Goal: Transaction & Acquisition: Purchase product/service

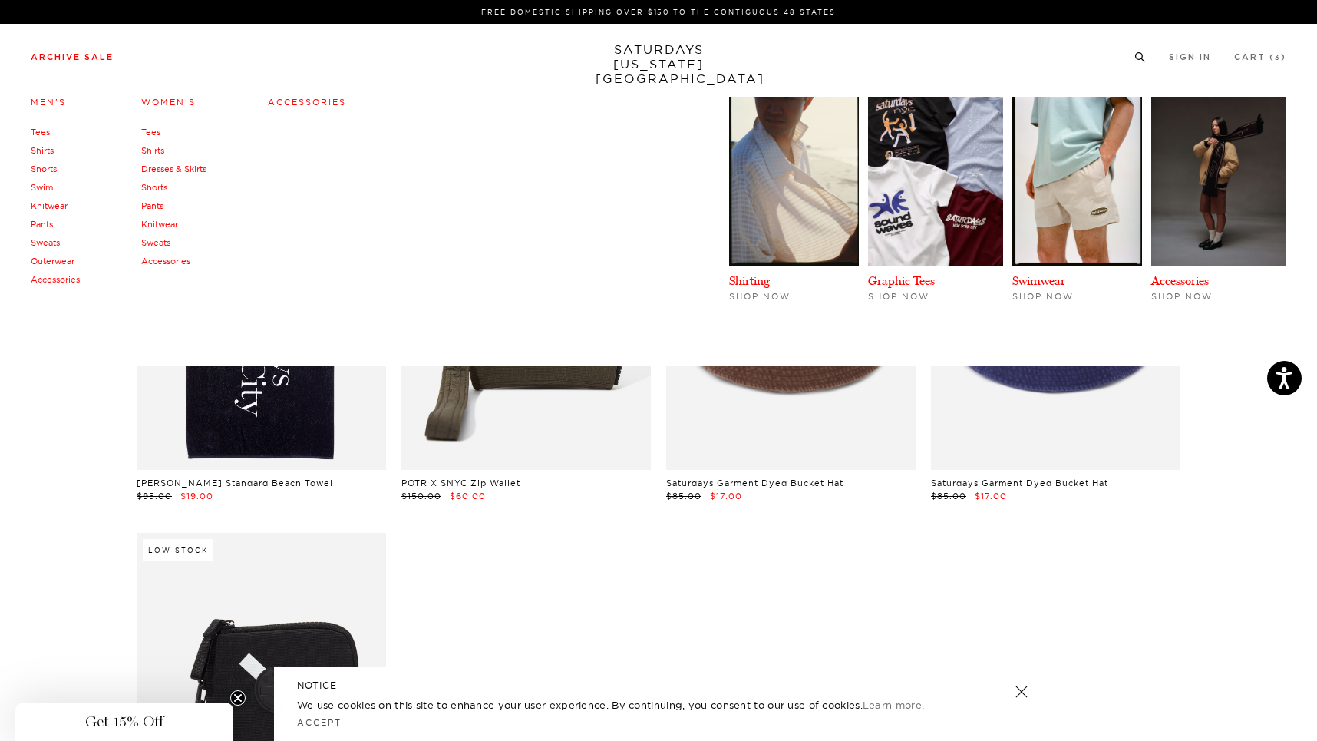
click at [80, 58] on link "Archive Sale" at bounding box center [72, 57] width 83 height 8
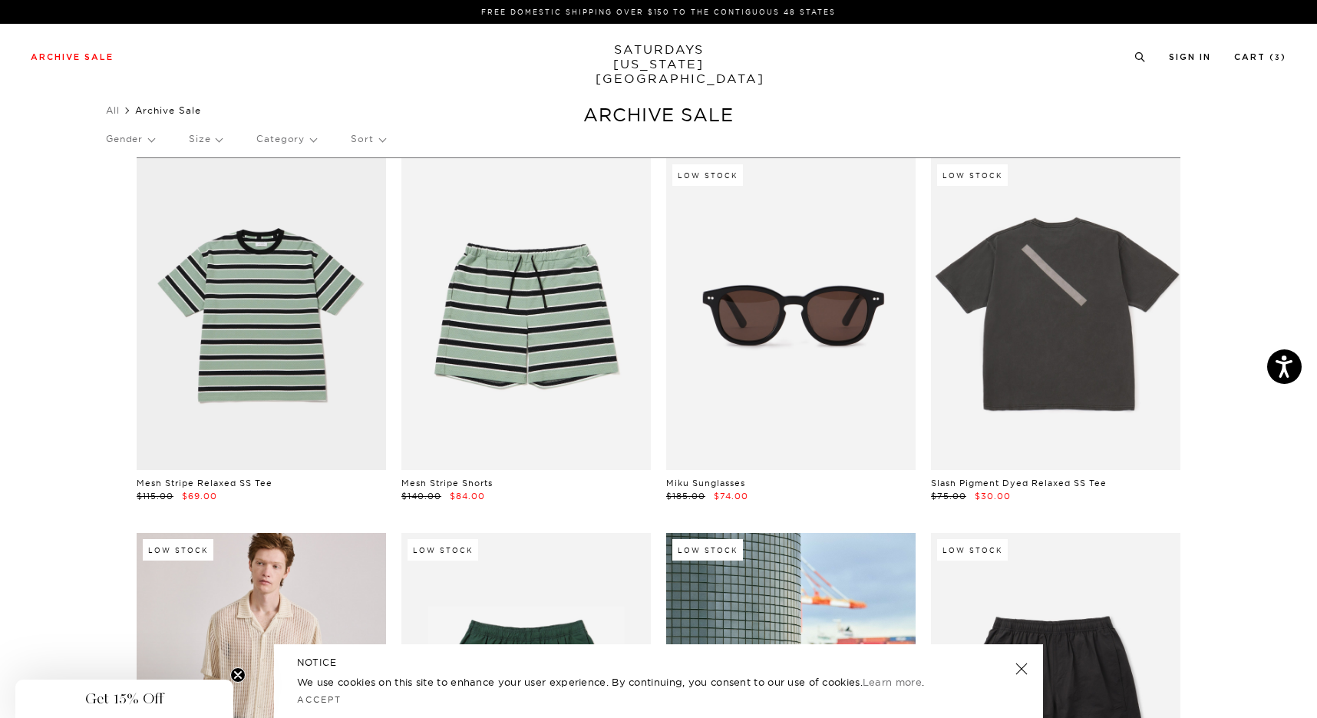
click at [384, 142] on p "Sort" at bounding box center [368, 138] width 34 height 35
click at [374, 187] on p "Newest" at bounding box center [409, 192] width 117 height 20
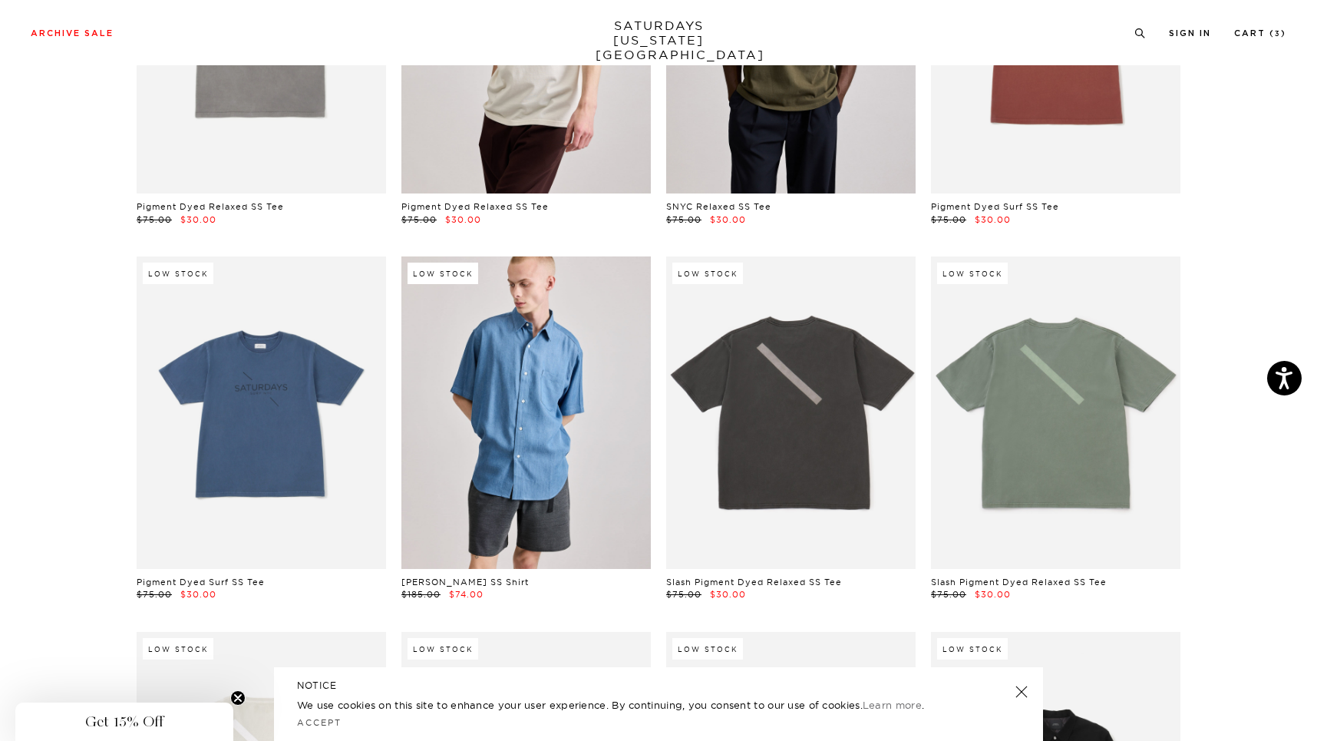
scroll to position [428, 0]
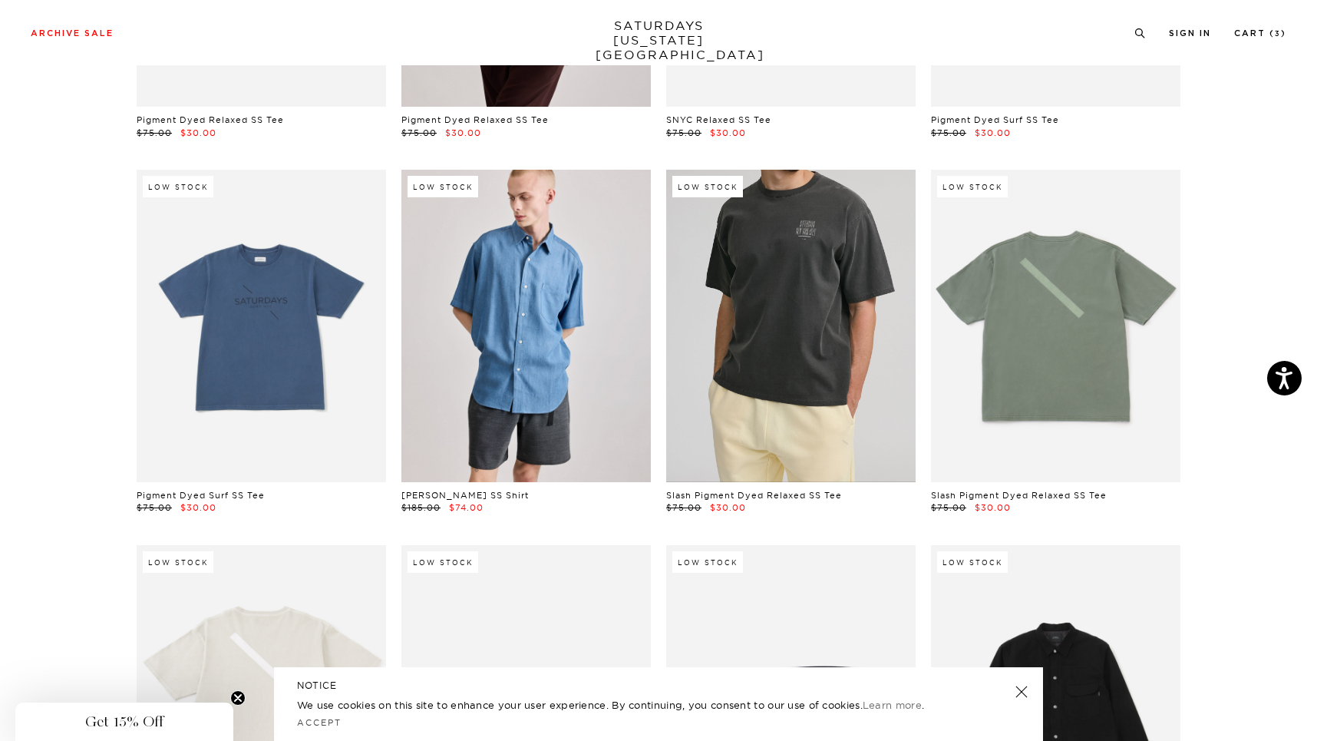
click at [779, 361] on link at bounding box center [790, 326] width 249 height 312
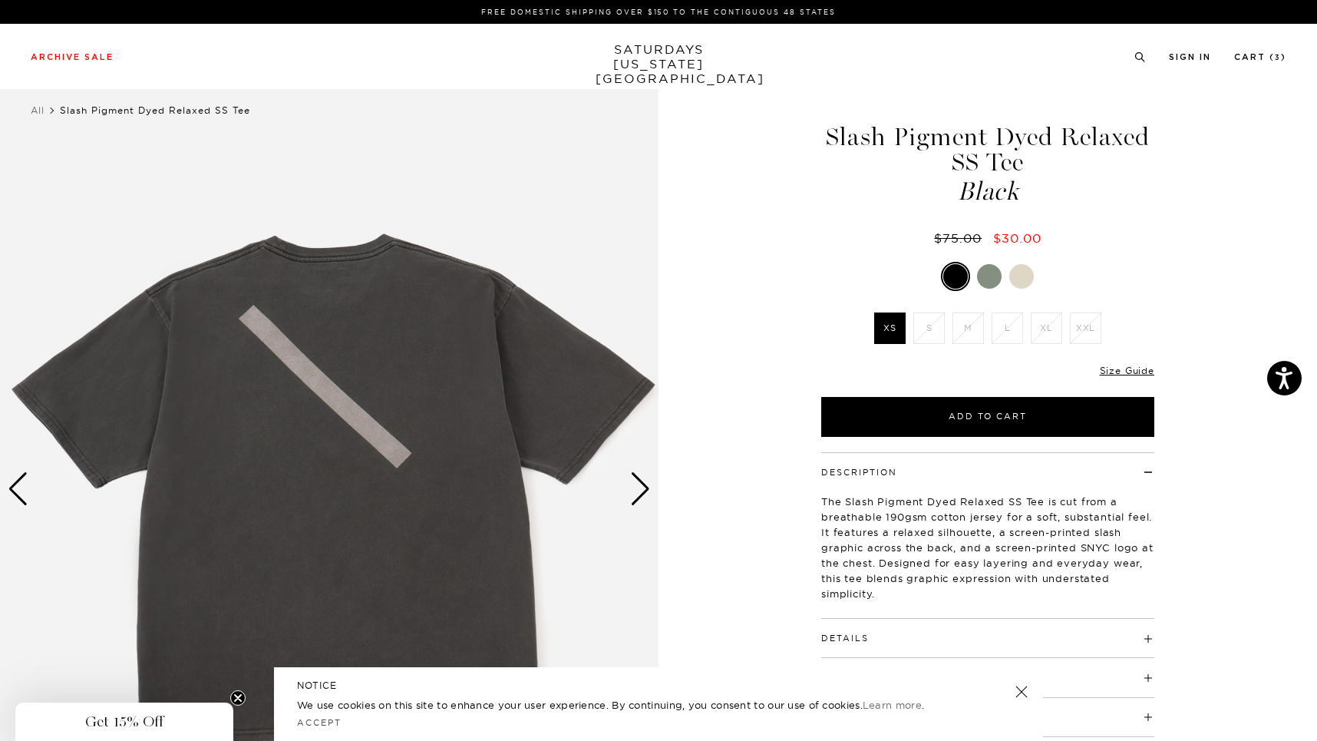
click at [992, 278] on div at bounding box center [989, 276] width 25 height 25
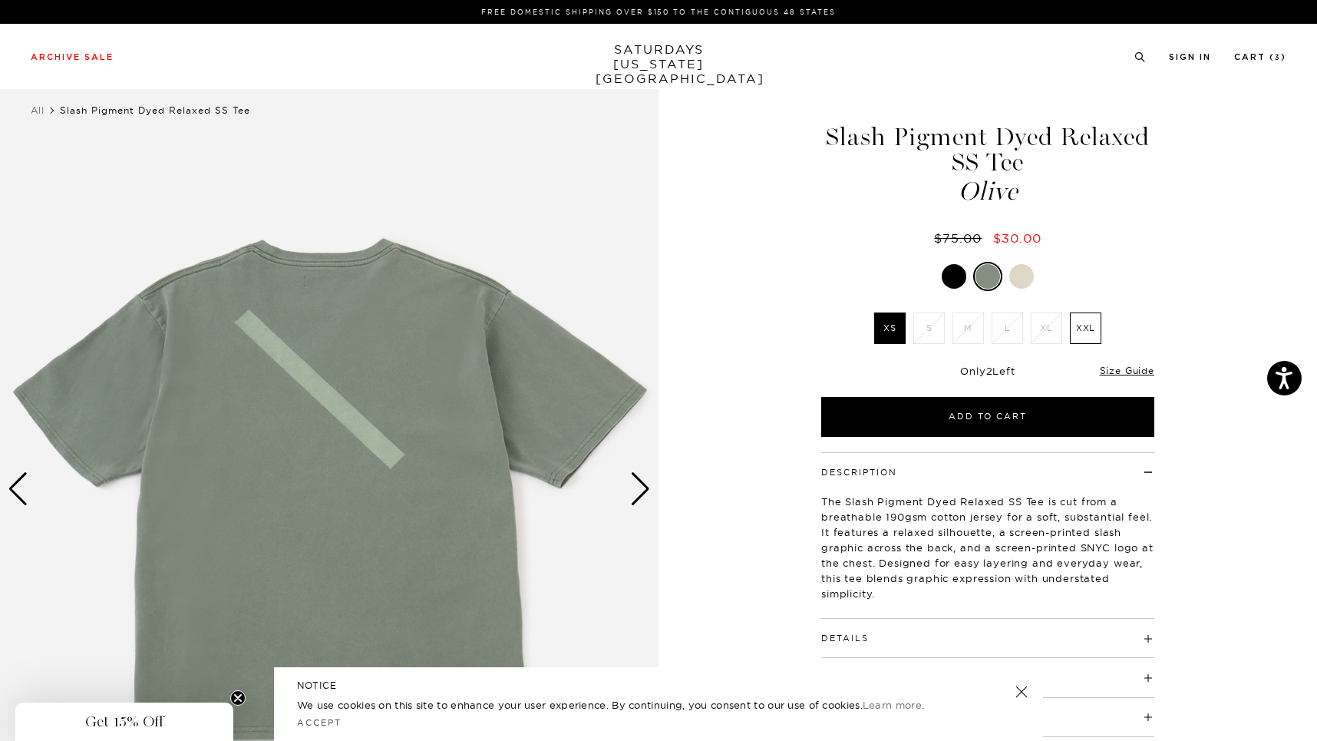
click at [1015, 279] on div at bounding box center [1021, 276] width 25 height 25
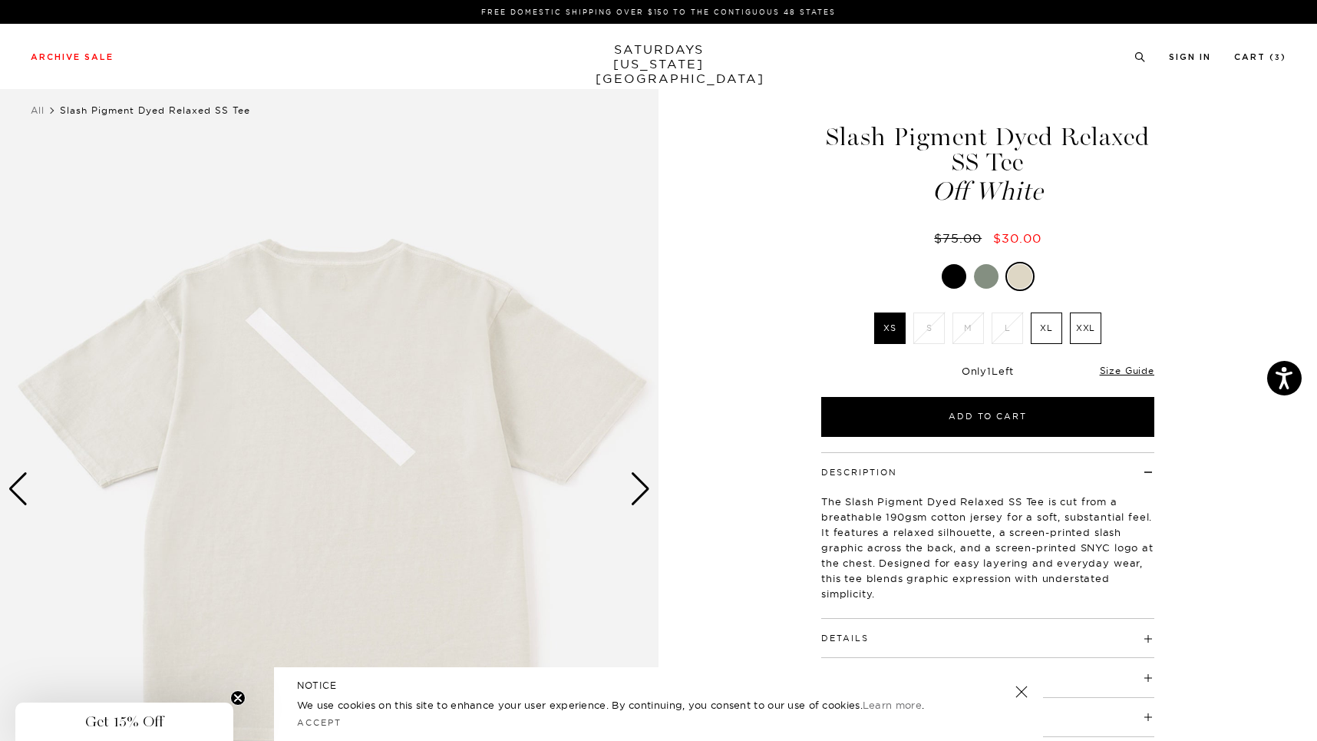
click at [648, 498] on div "Next slide" at bounding box center [640, 489] width 21 height 34
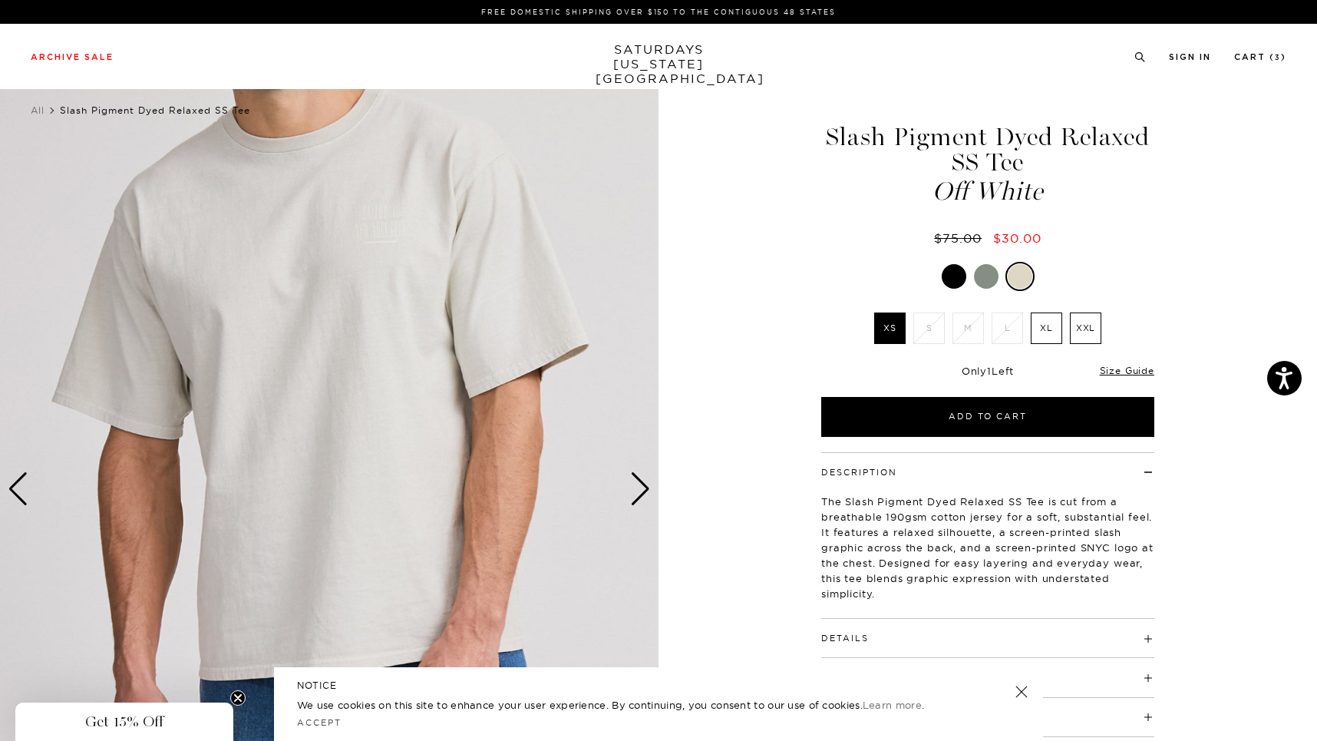
click at [649, 486] on div "Next slide" at bounding box center [640, 489] width 21 height 34
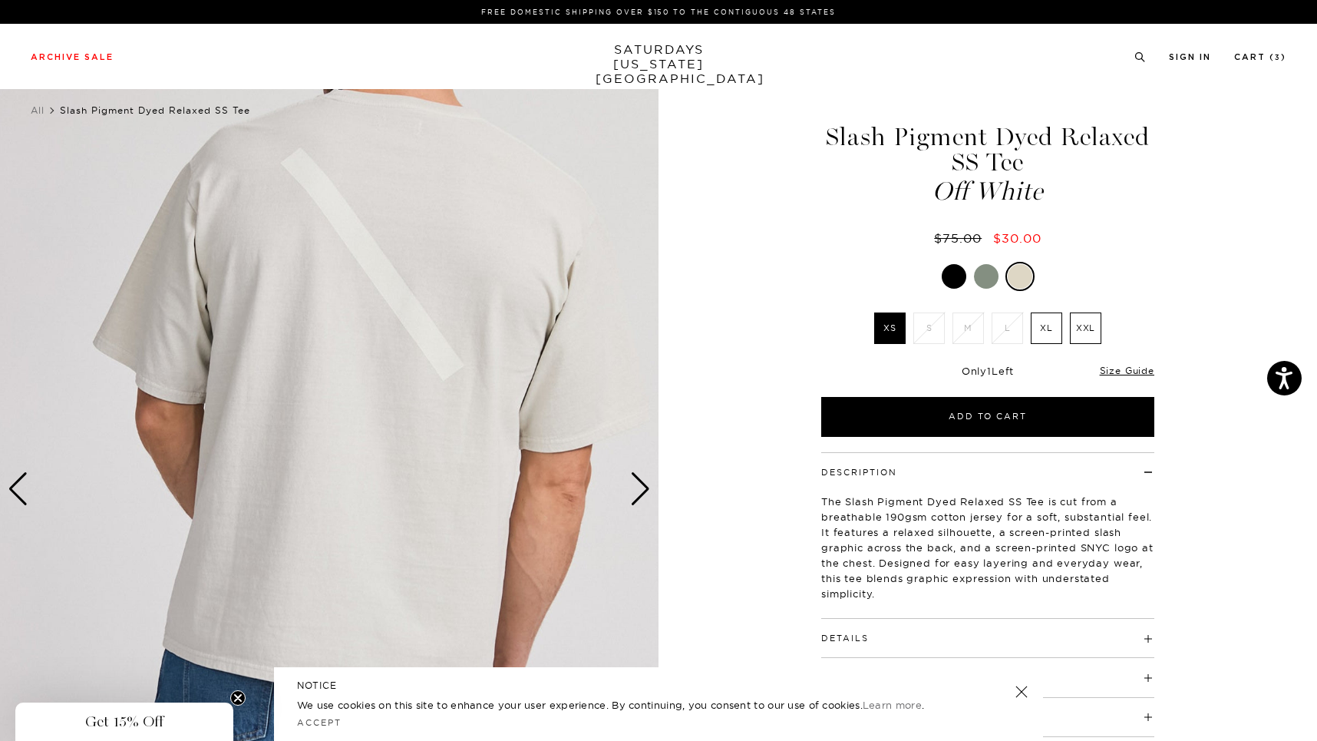
click at [649, 486] on div "Next slide" at bounding box center [640, 489] width 21 height 34
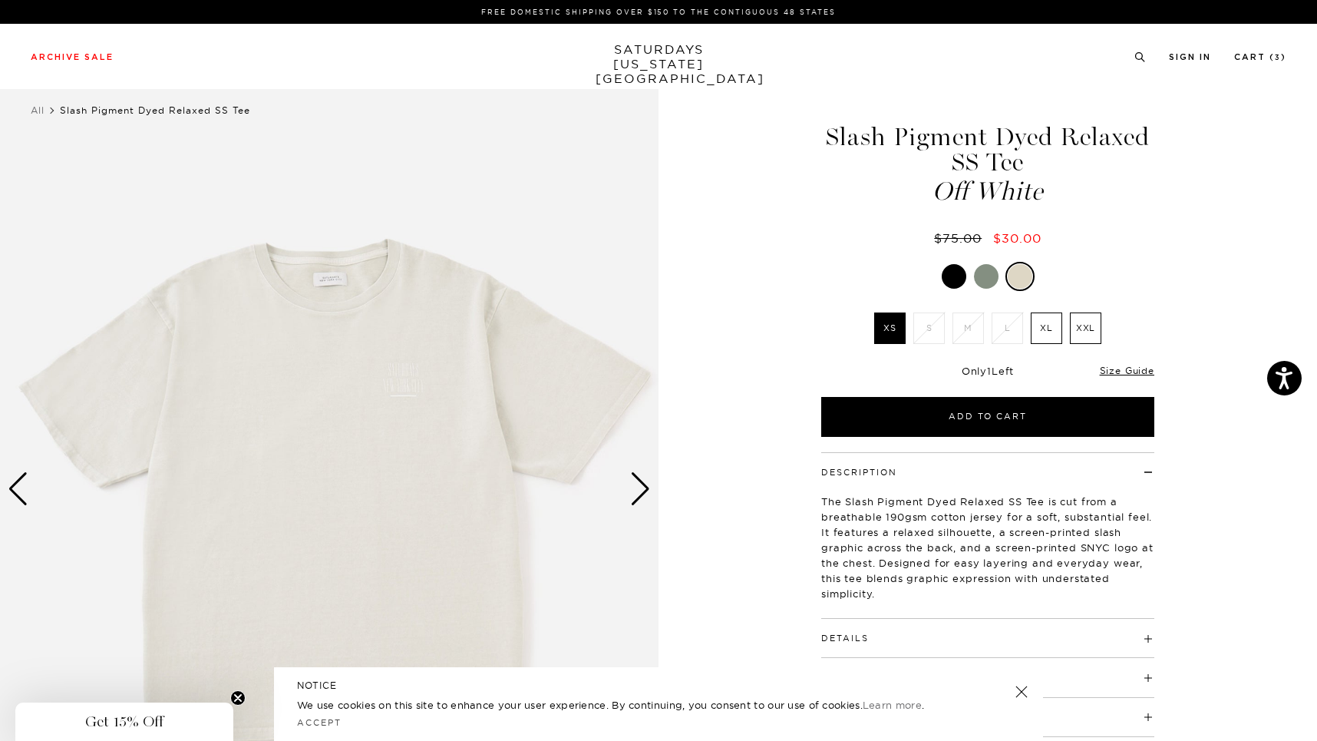
click at [649, 486] on div "Next slide" at bounding box center [640, 489] width 21 height 34
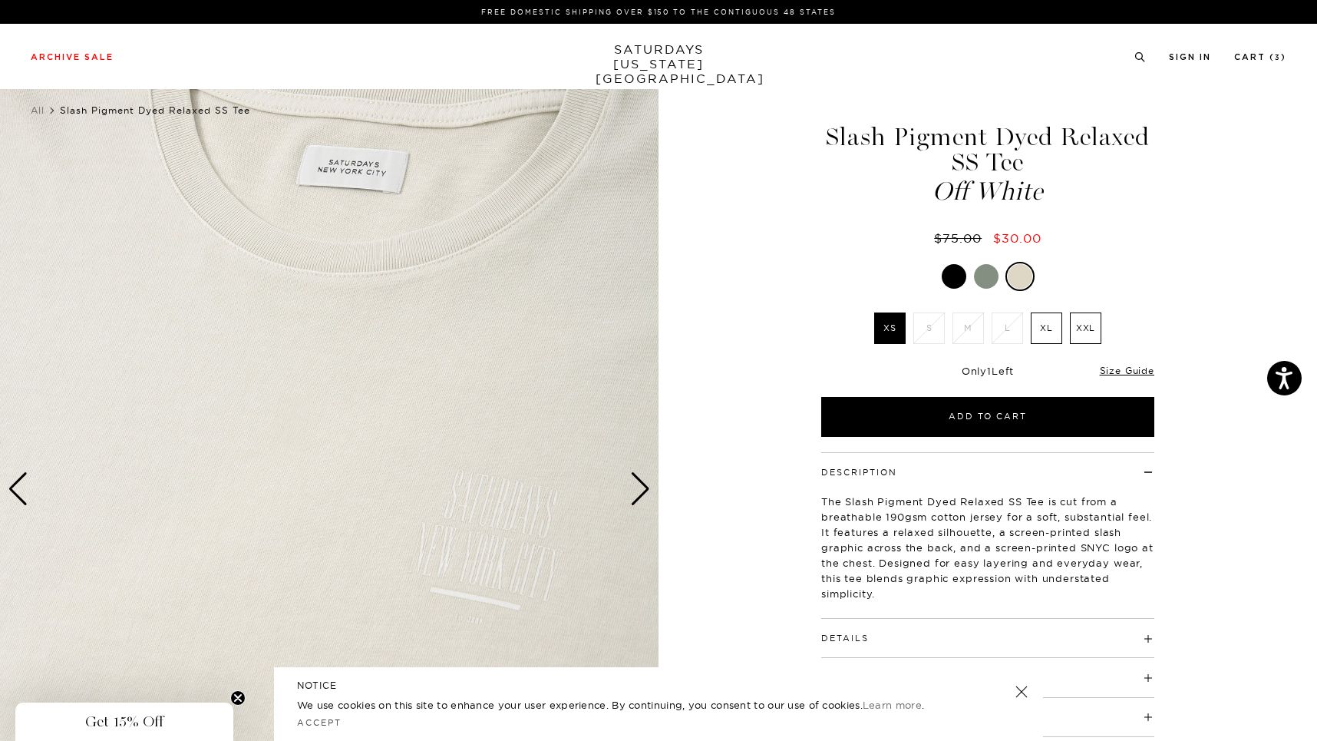
click at [1047, 328] on label "XL" at bounding box center [1046, 327] width 31 height 31
click at [0, 0] on input "XL" at bounding box center [0, 0] width 0 height 0
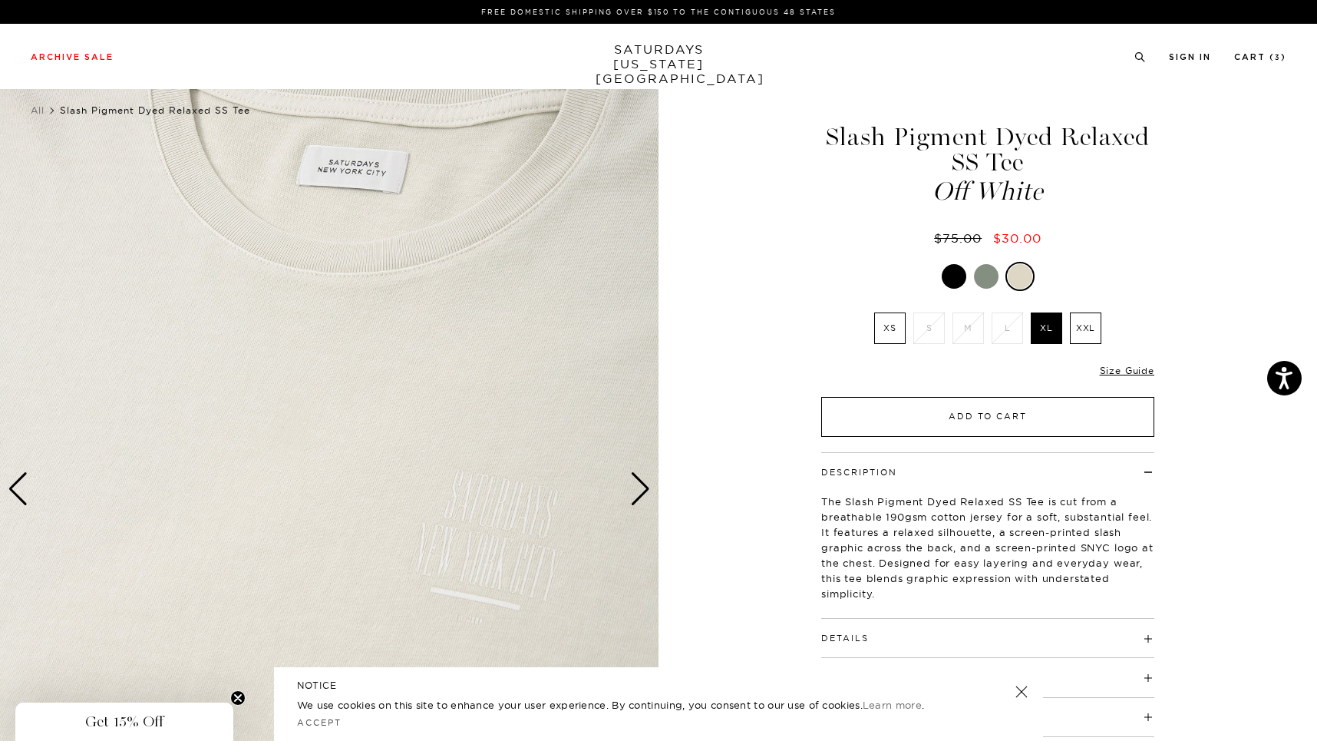
click at [953, 431] on button "Add to Cart" at bounding box center [987, 417] width 333 height 40
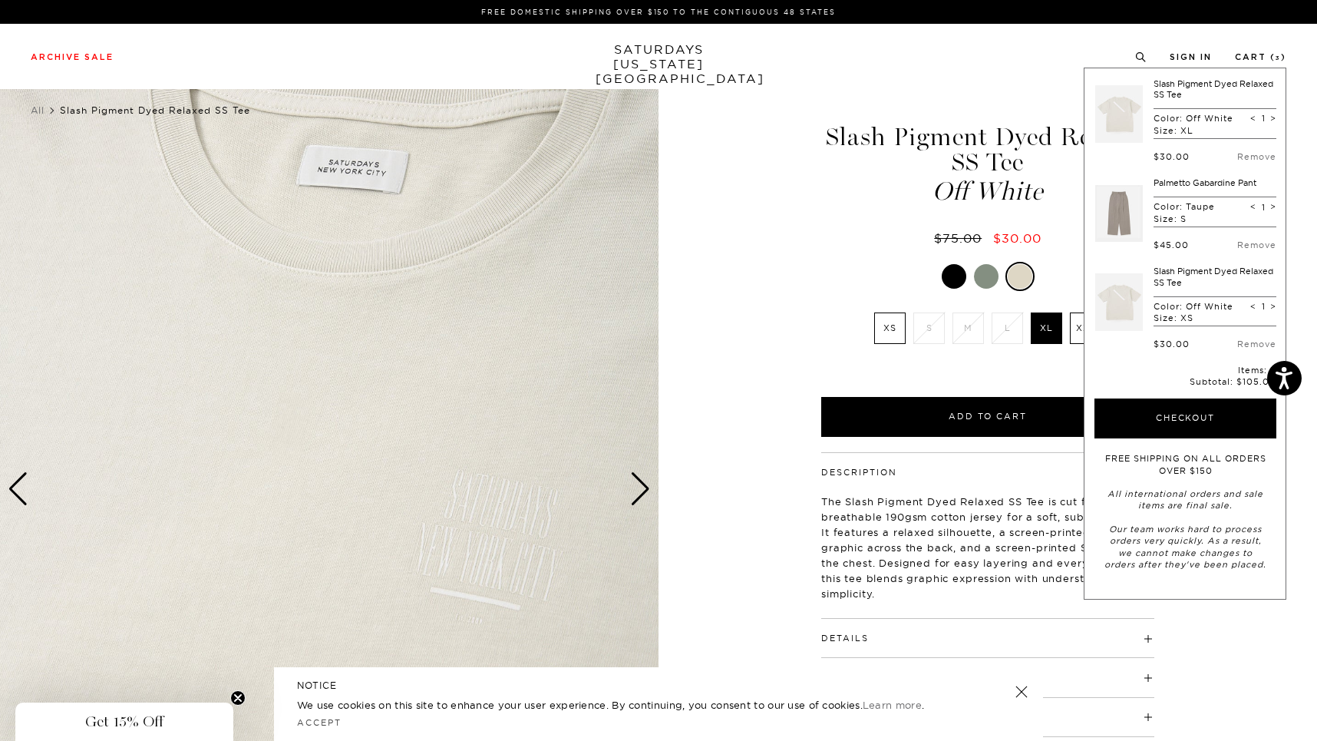
click at [767, 452] on div "5 / 6" at bounding box center [658, 489] width 1317 height 823
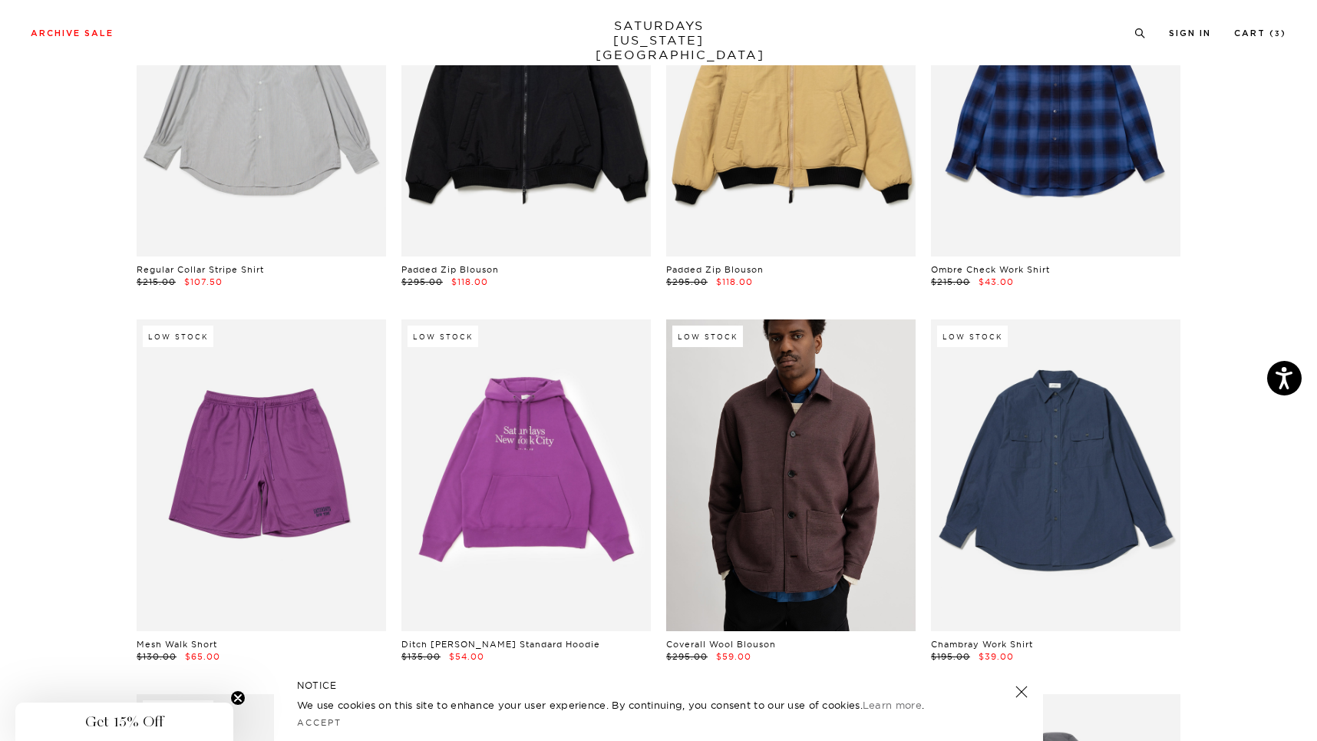
scroll to position [6699, 0]
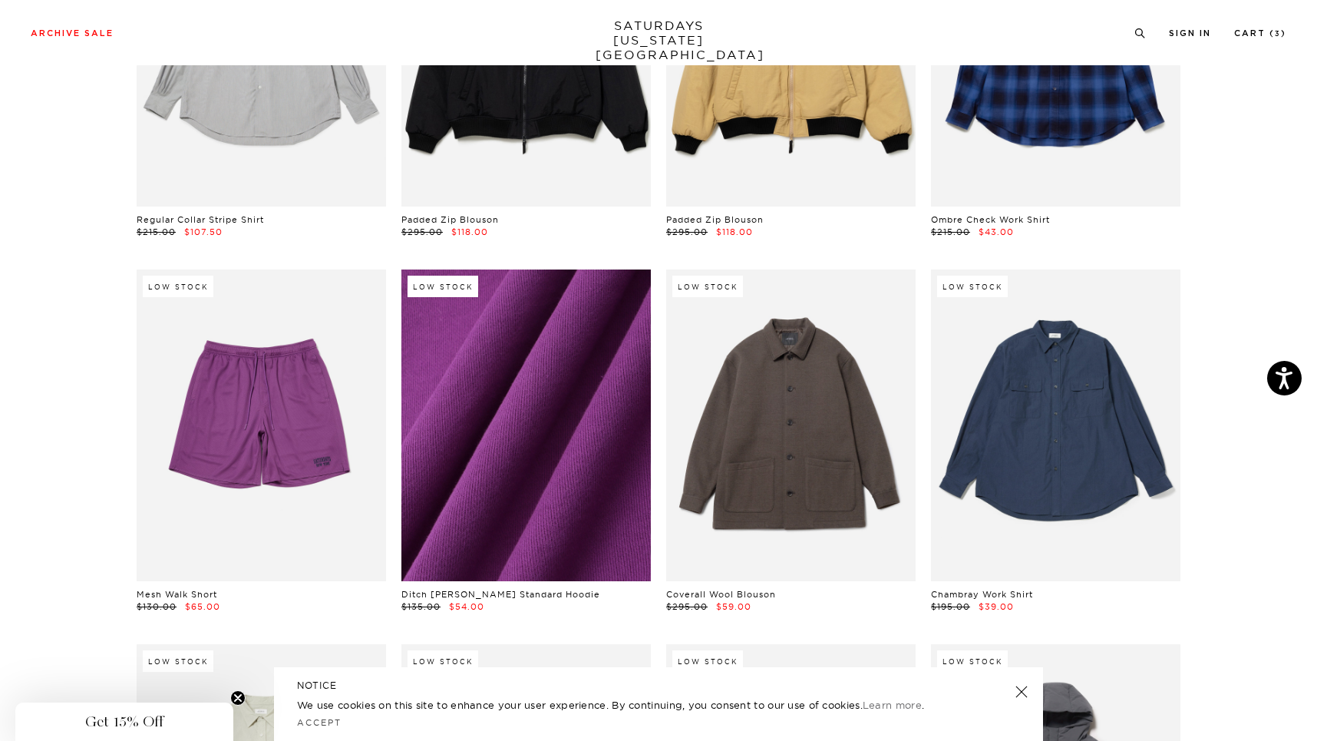
click at [550, 447] on link at bounding box center [525, 425] width 249 height 312
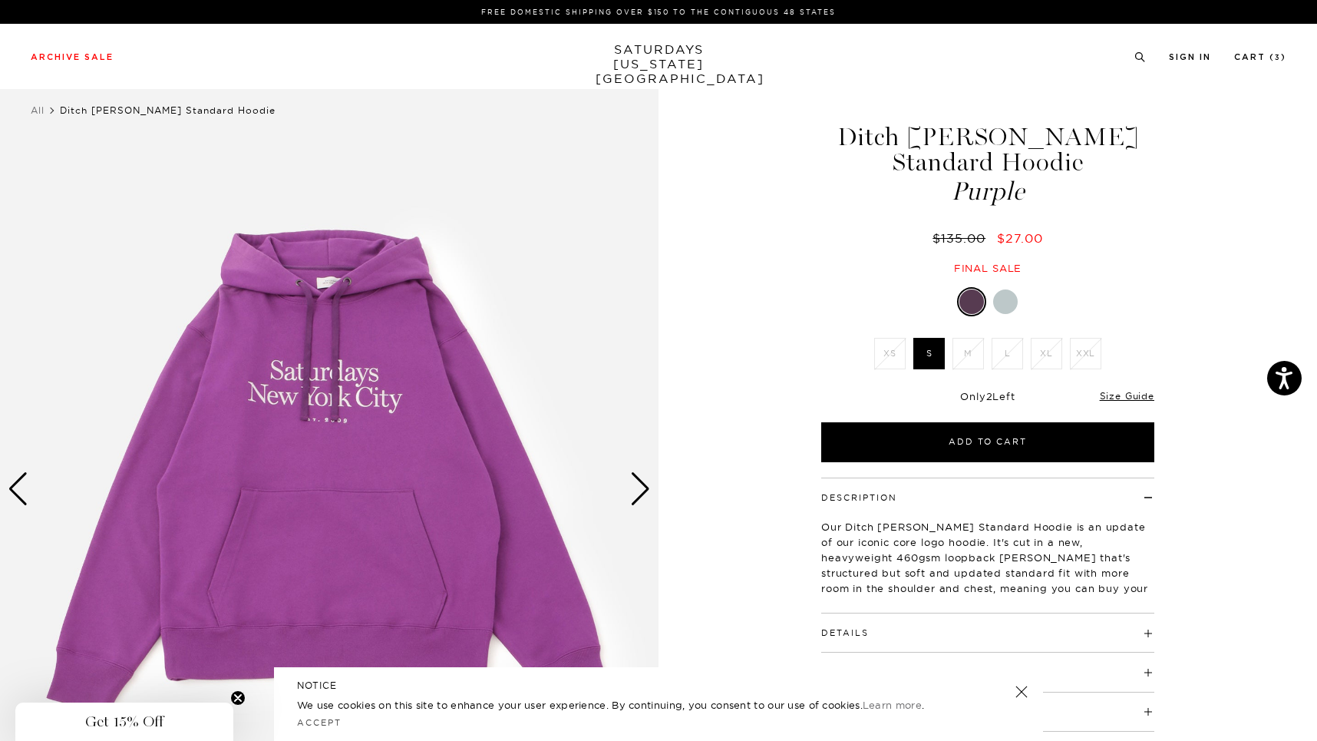
click at [640, 484] on div "Next slide" at bounding box center [640, 489] width 21 height 34
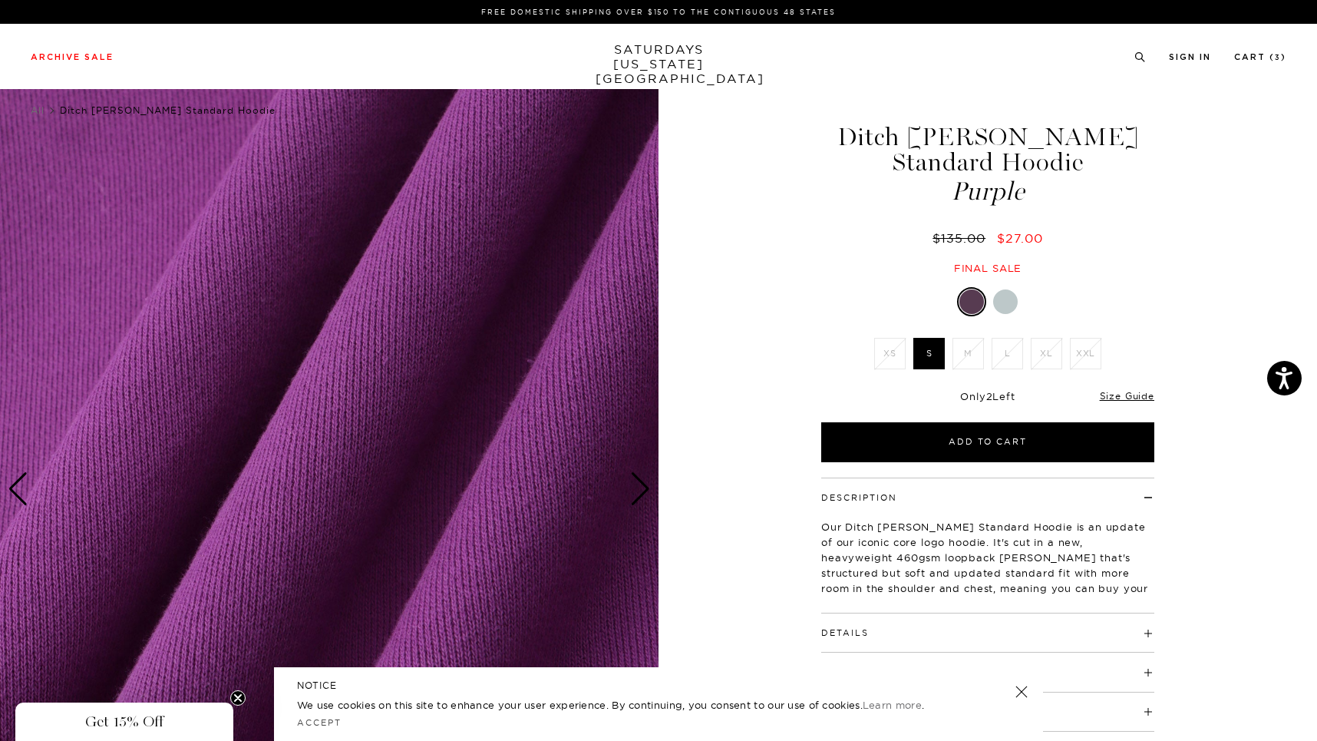
click at [640, 484] on div "Next slide" at bounding box center [640, 489] width 21 height 34
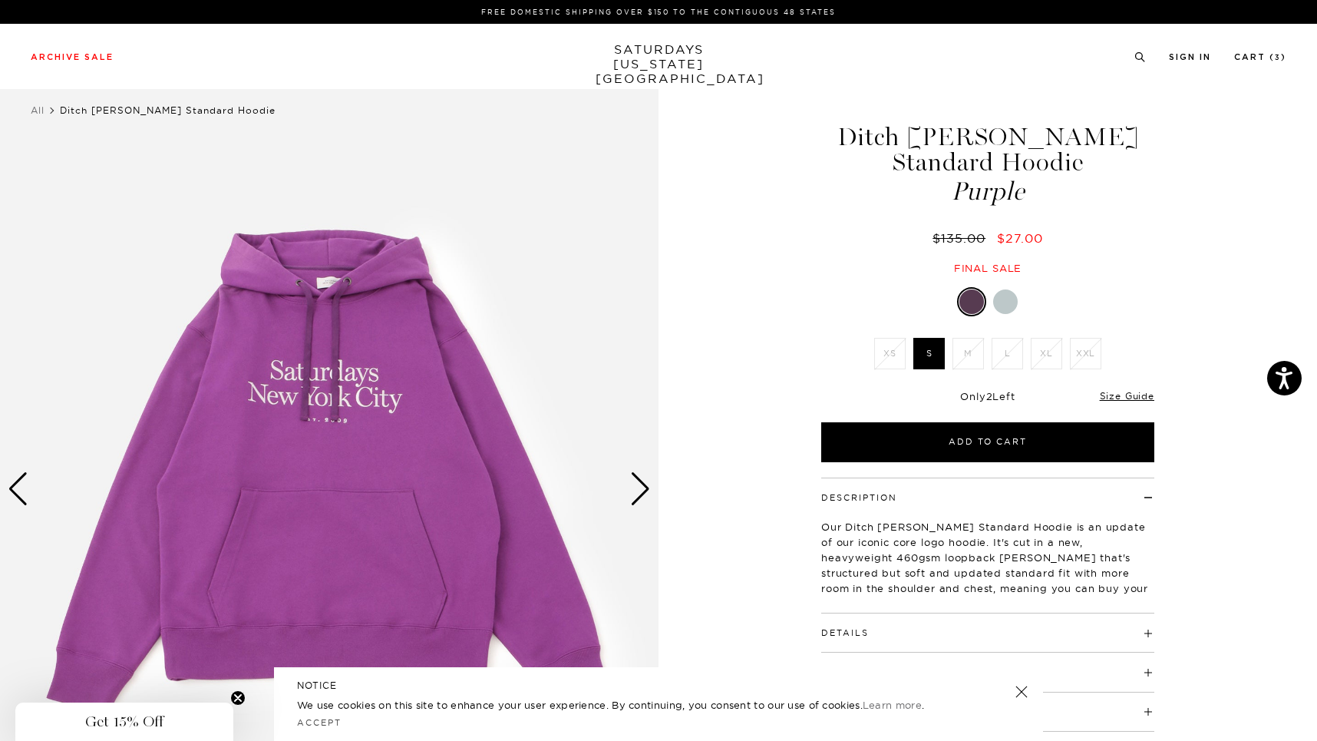
click at [1003, 289] on div at bounding box center [1005, 301] width 25 height 25
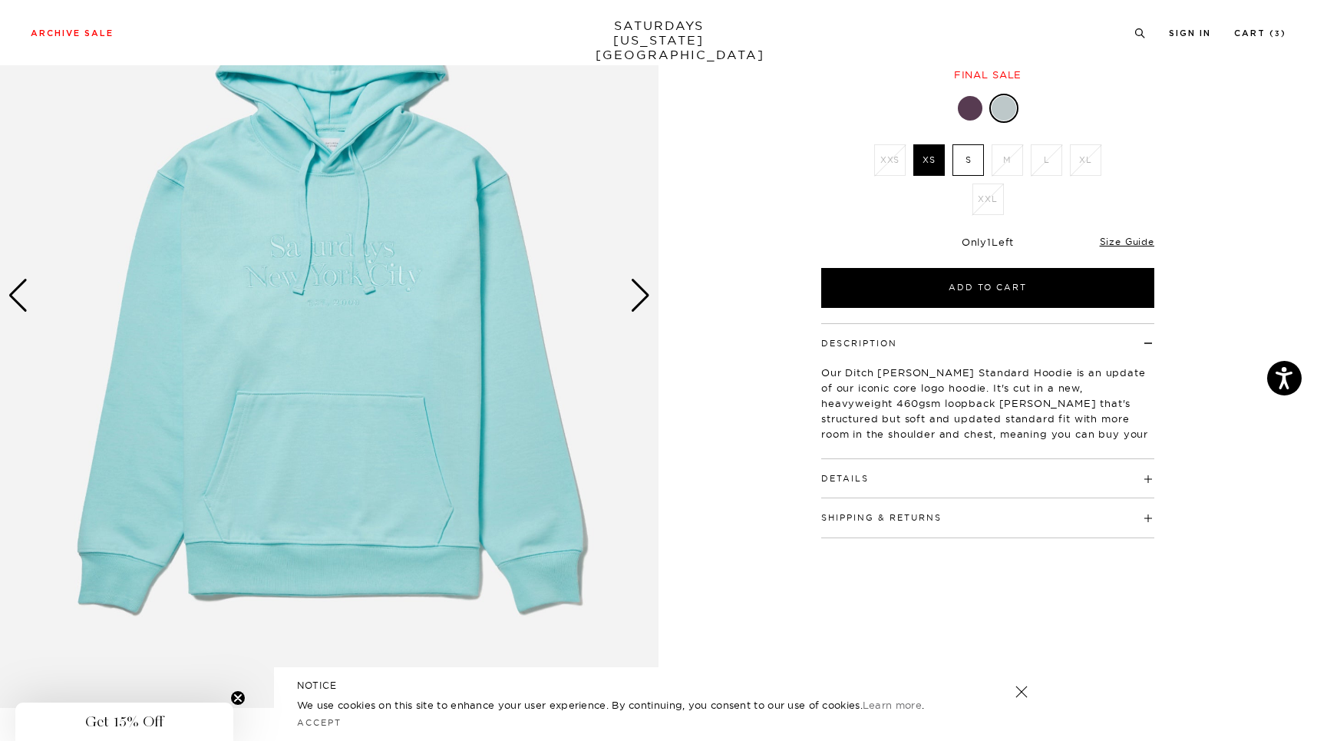
scroll to position [289, 0]
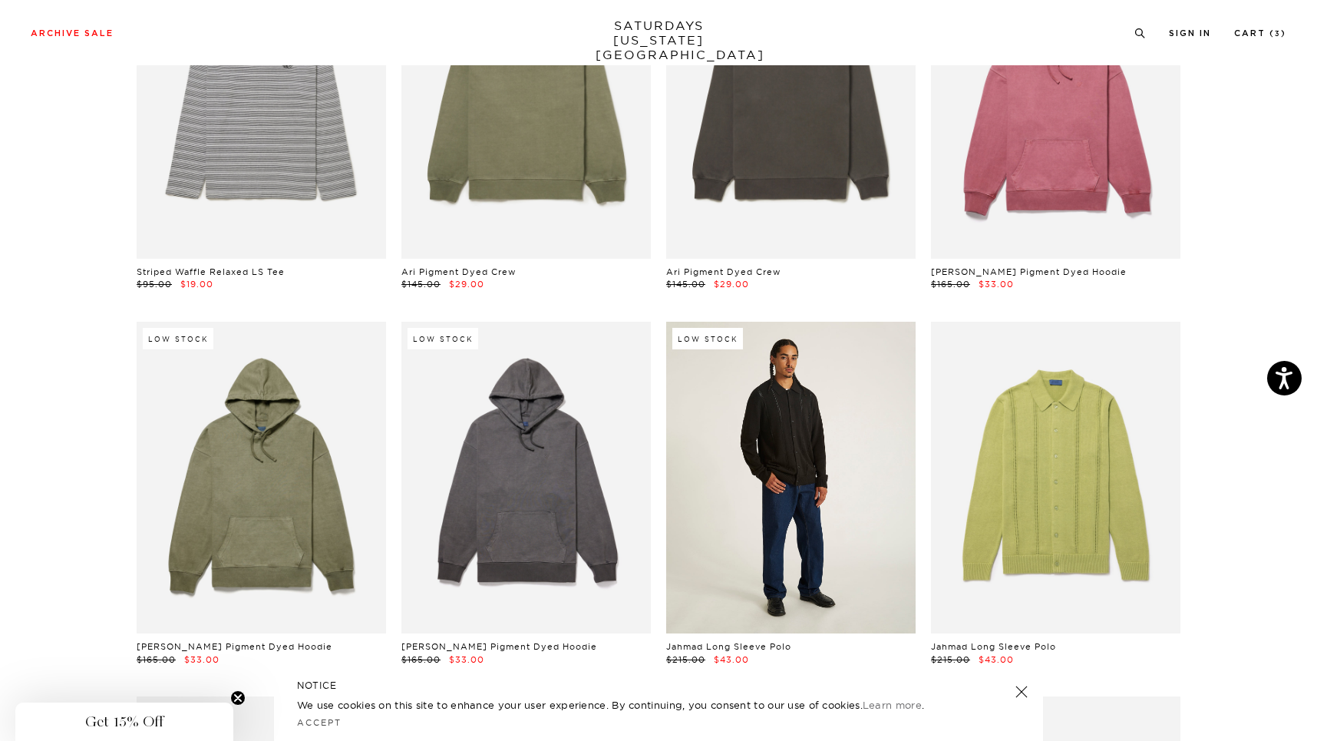
scroll to position [10579, 0]
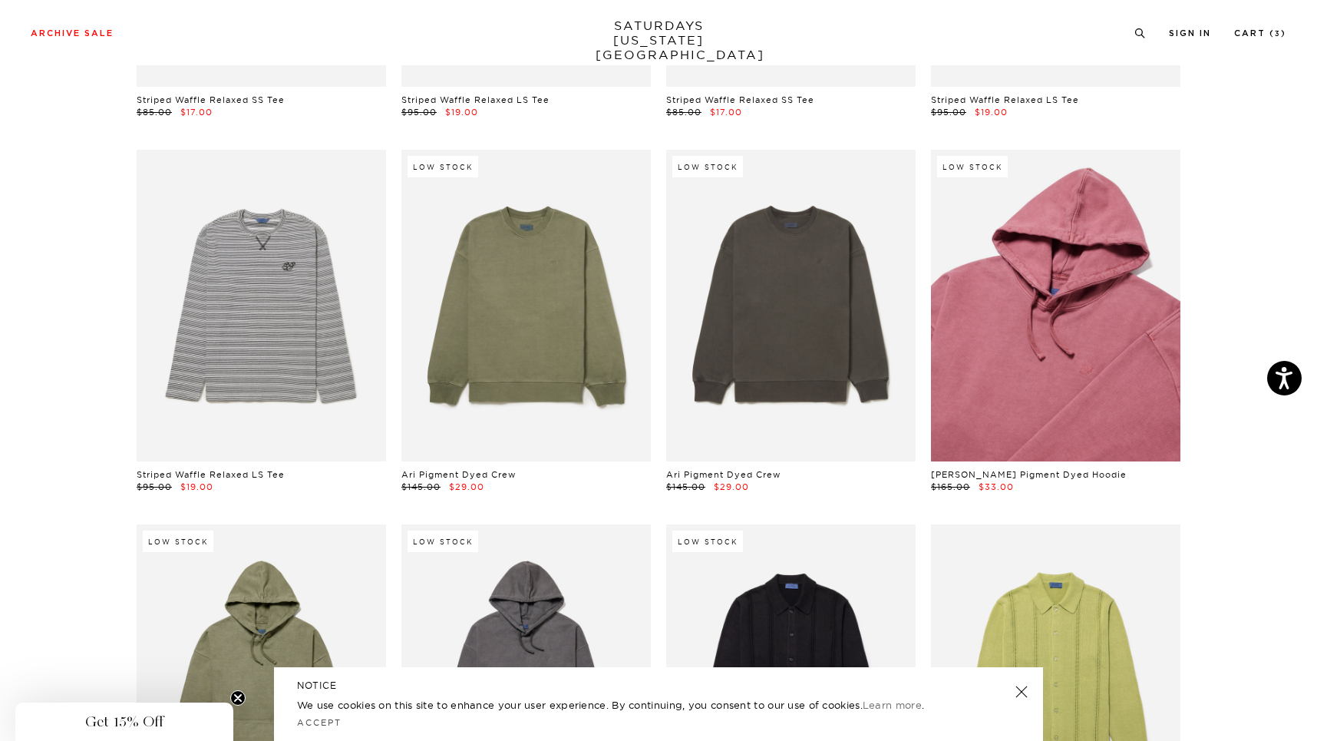
click at [1029, 299] on link at bounding box center [1055, 306] width 249 height 312
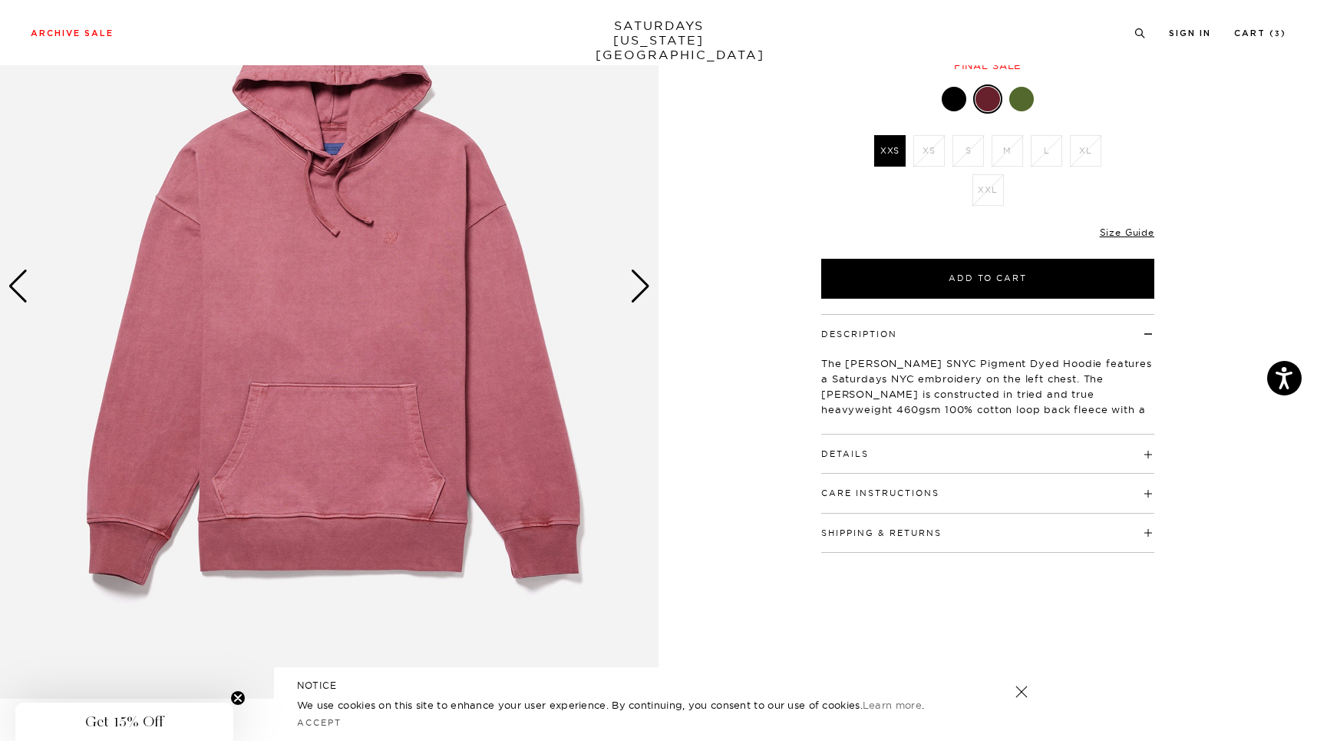
scroll to position [239, 0]
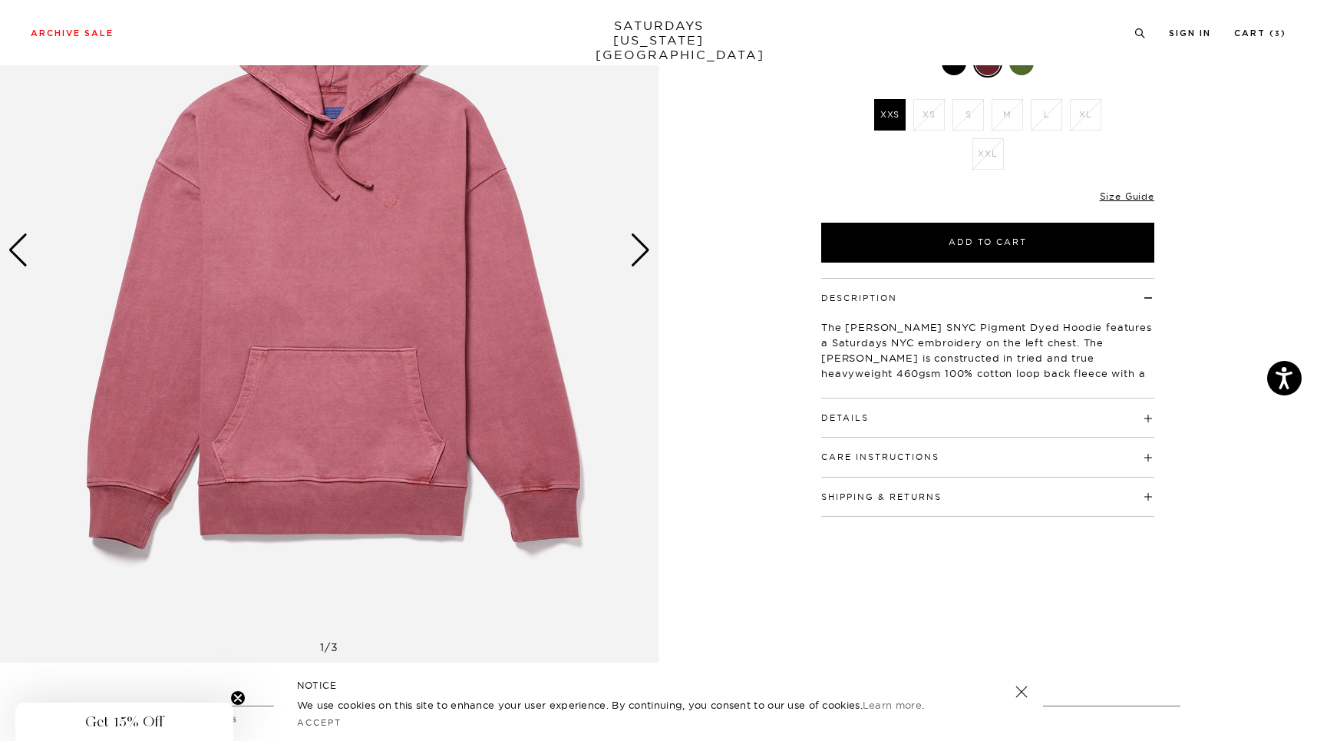
click at [925, 418] on h4 "Details" at bounding box center [987, 410] width 333 height 25
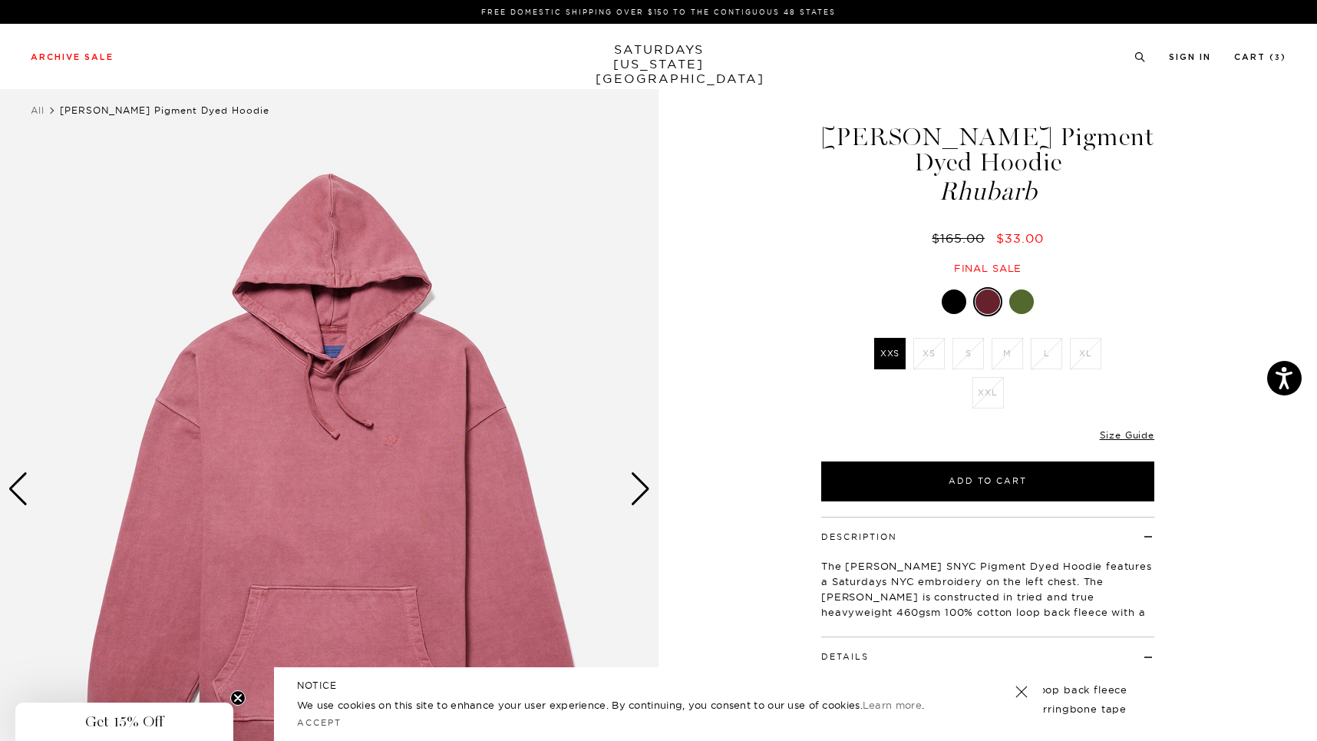
scroll to position [0, 0]
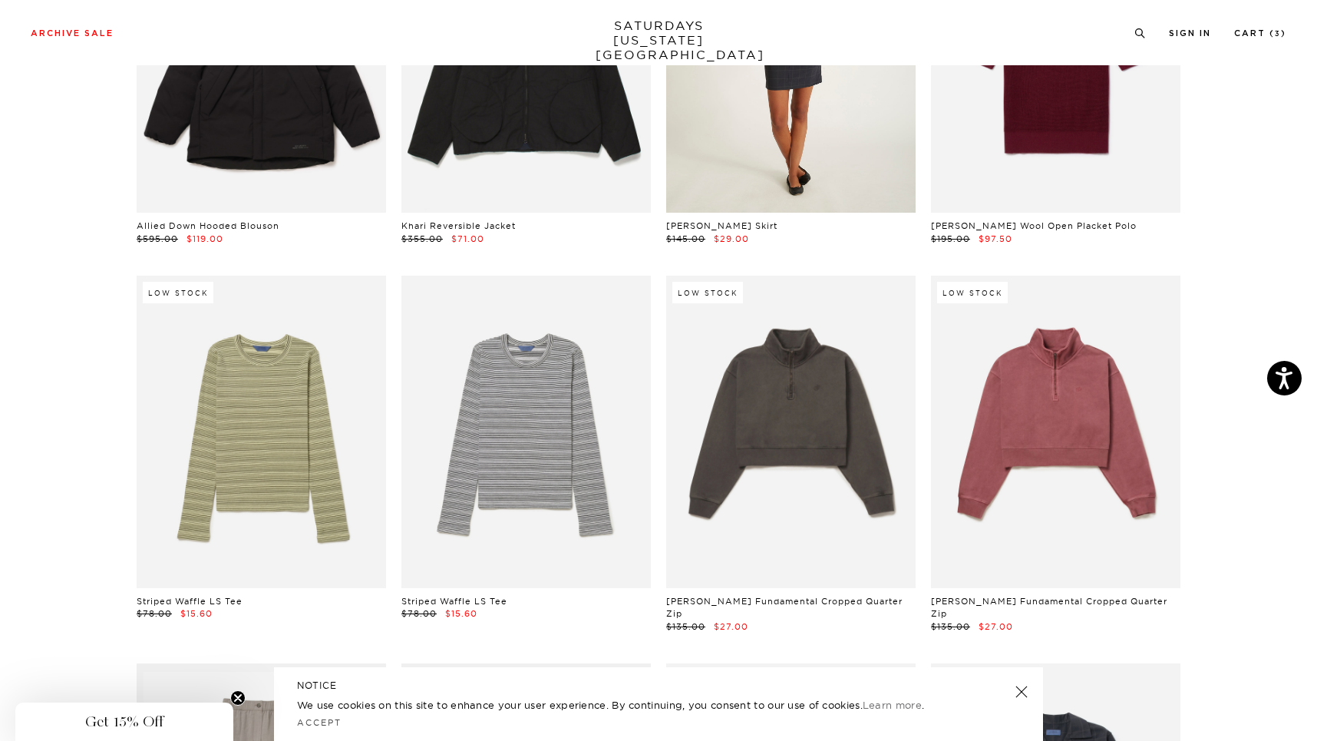
scroll to position [7857, 1]
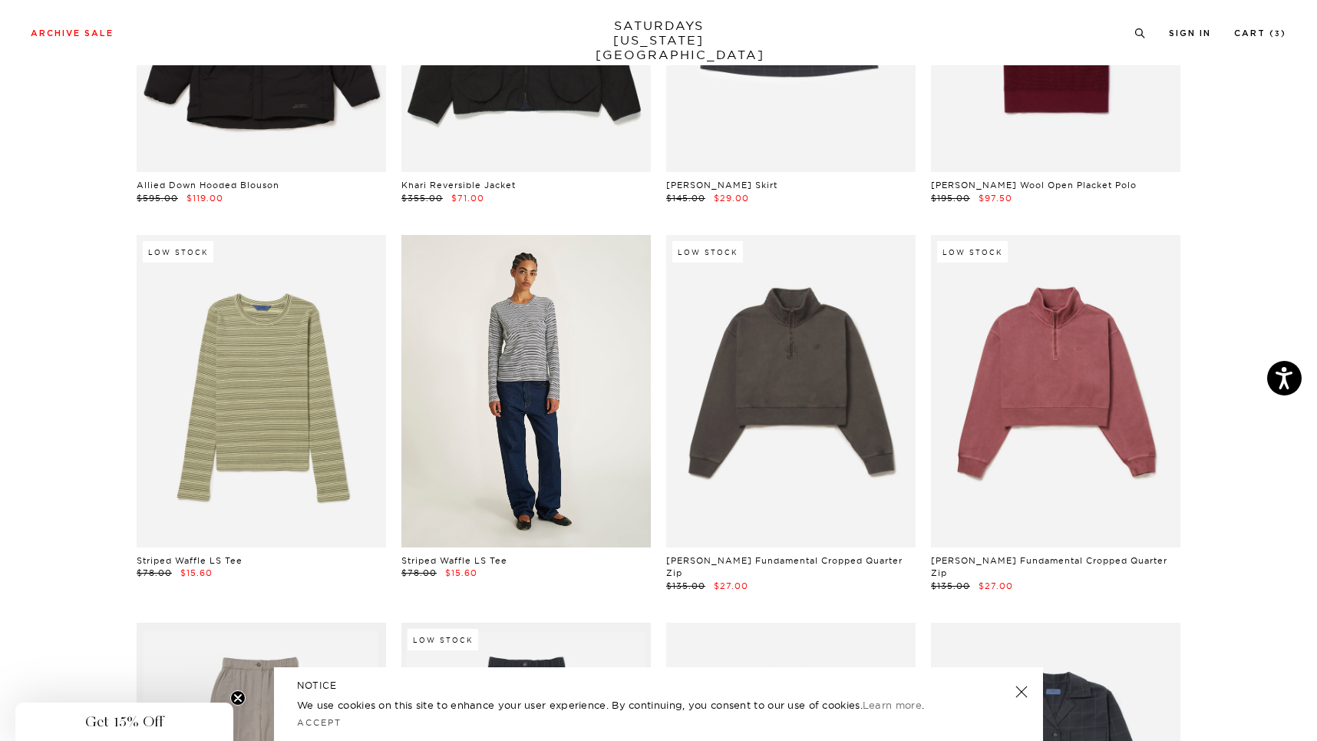
click at [546, 431] on link at bounding box center [525, 391] width 249 height 312
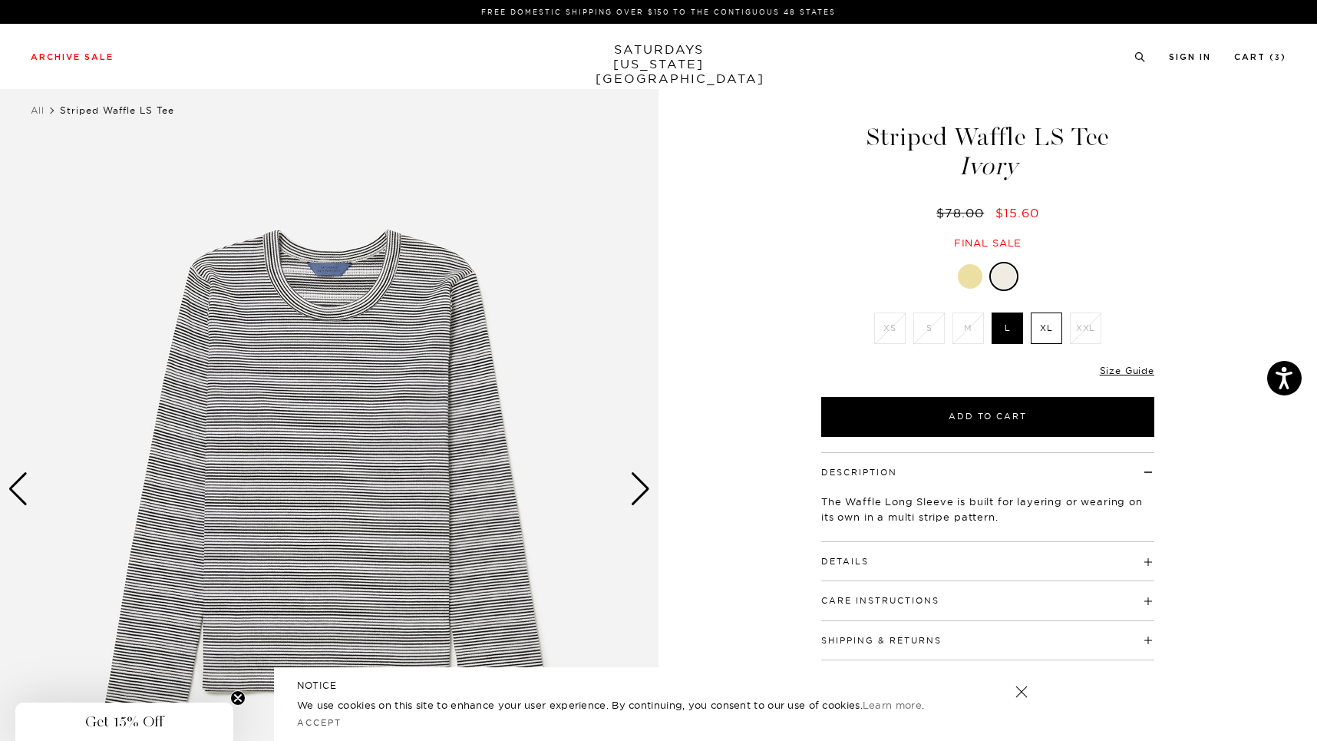
click at [971, 276] on div at bounding box center [970, 276] width 25 height 25
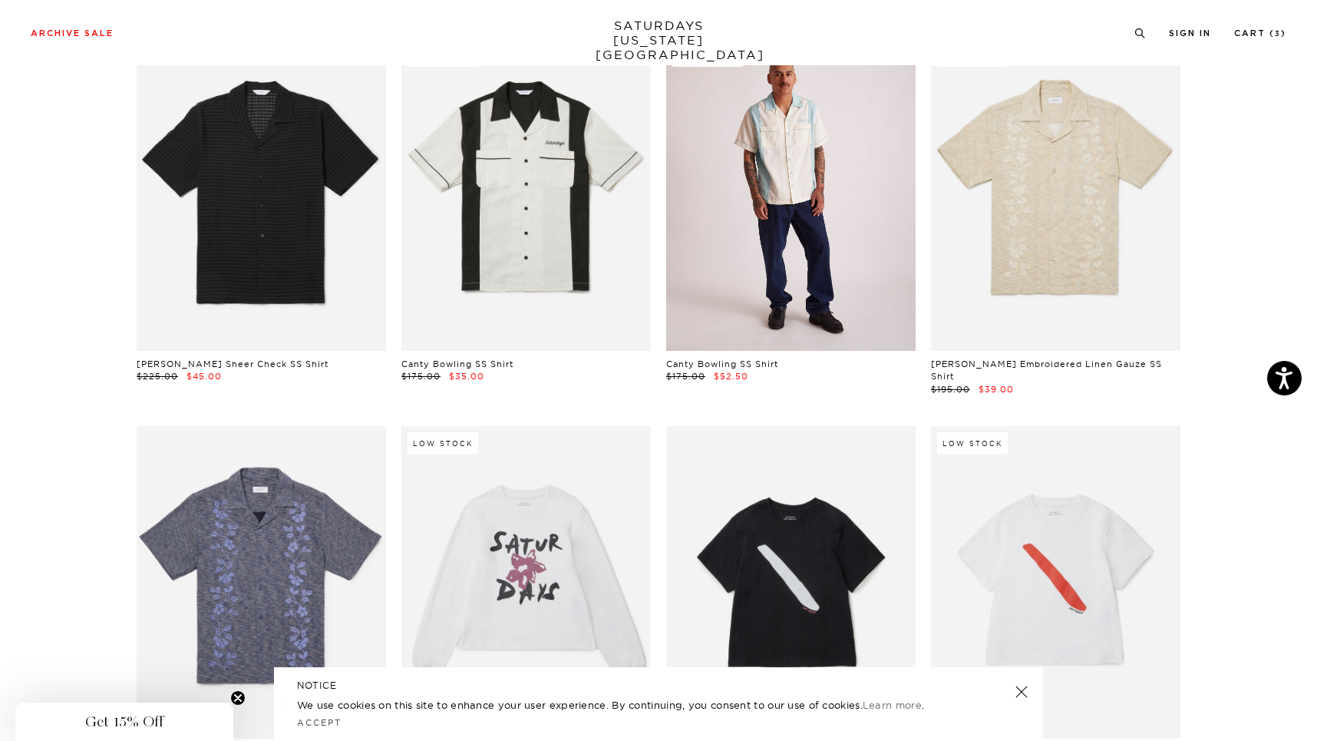
scroll to position [14527, 0]
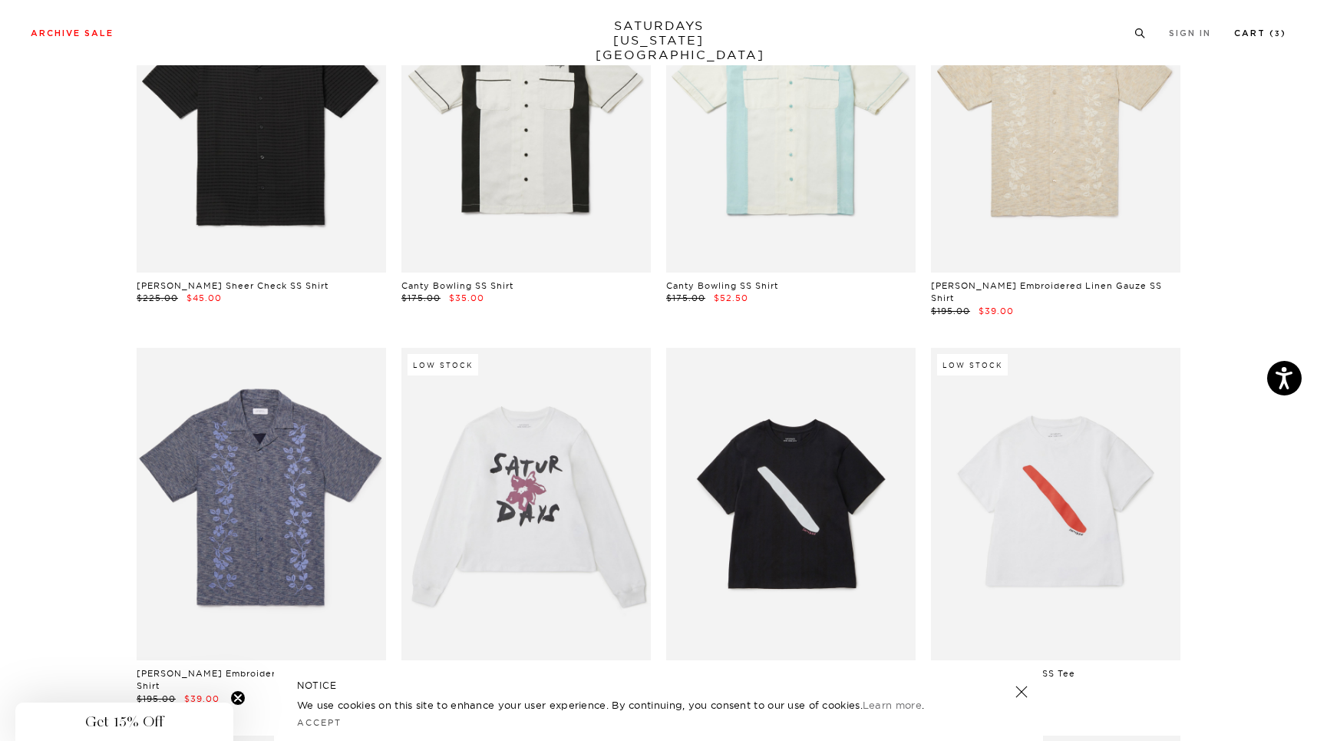
click at [1273, 34] on link "Cart ( 3 )" at bounding box center [1260, 33] width 52 height 8
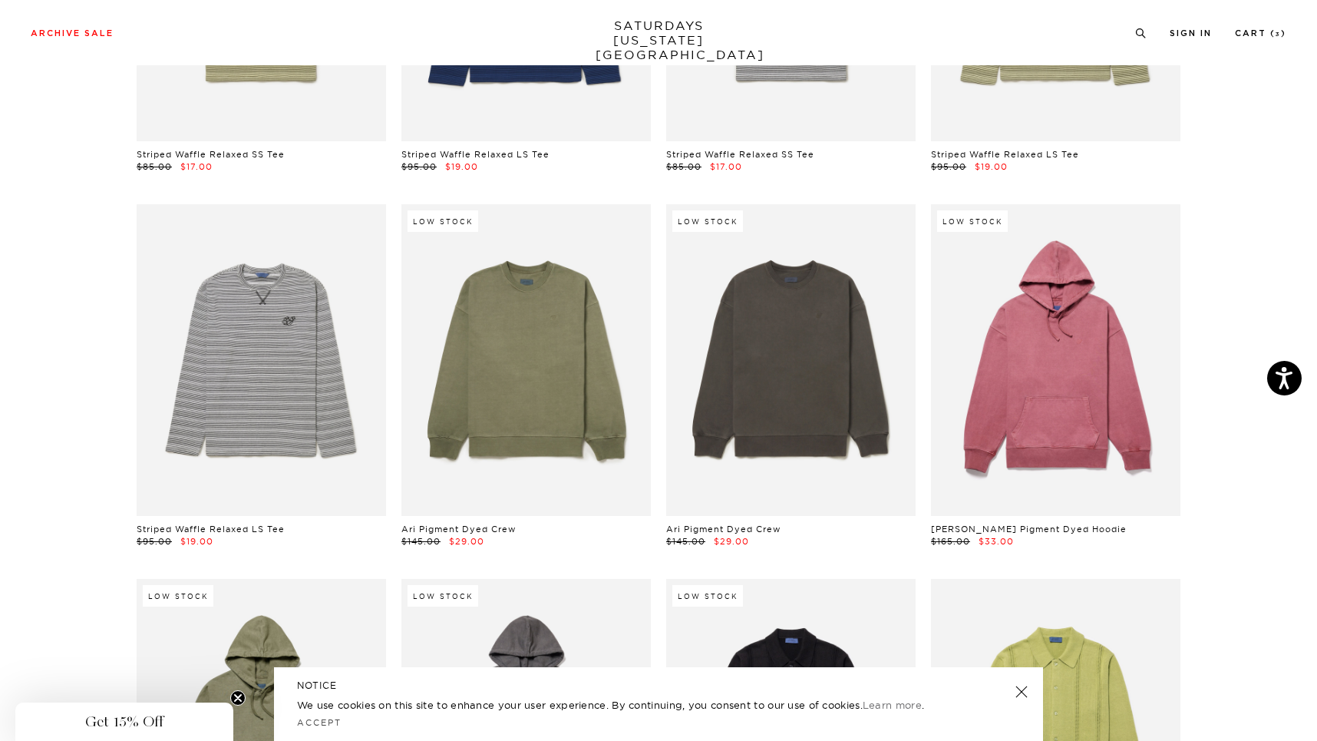
scroll to position [10427, 0]
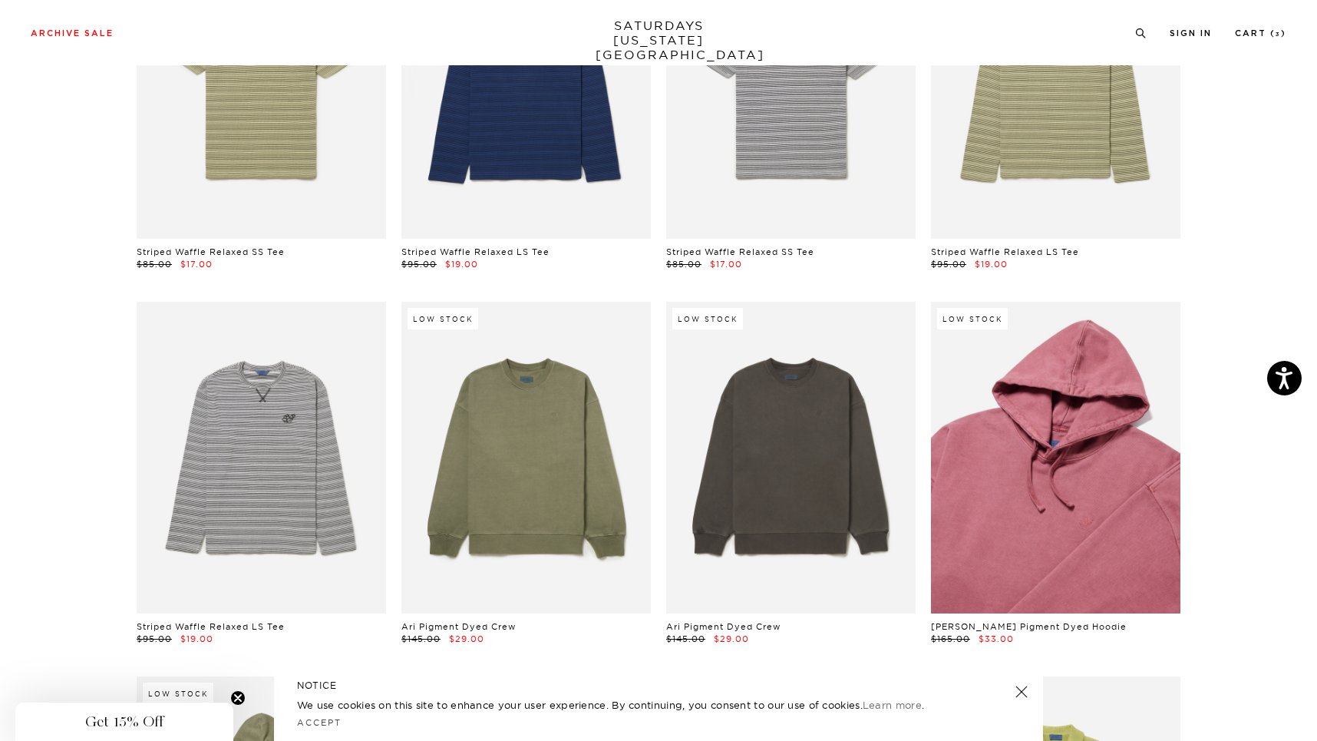
click at [1028, 386] on link at bounding box center [1055, 458] width 249 height 312
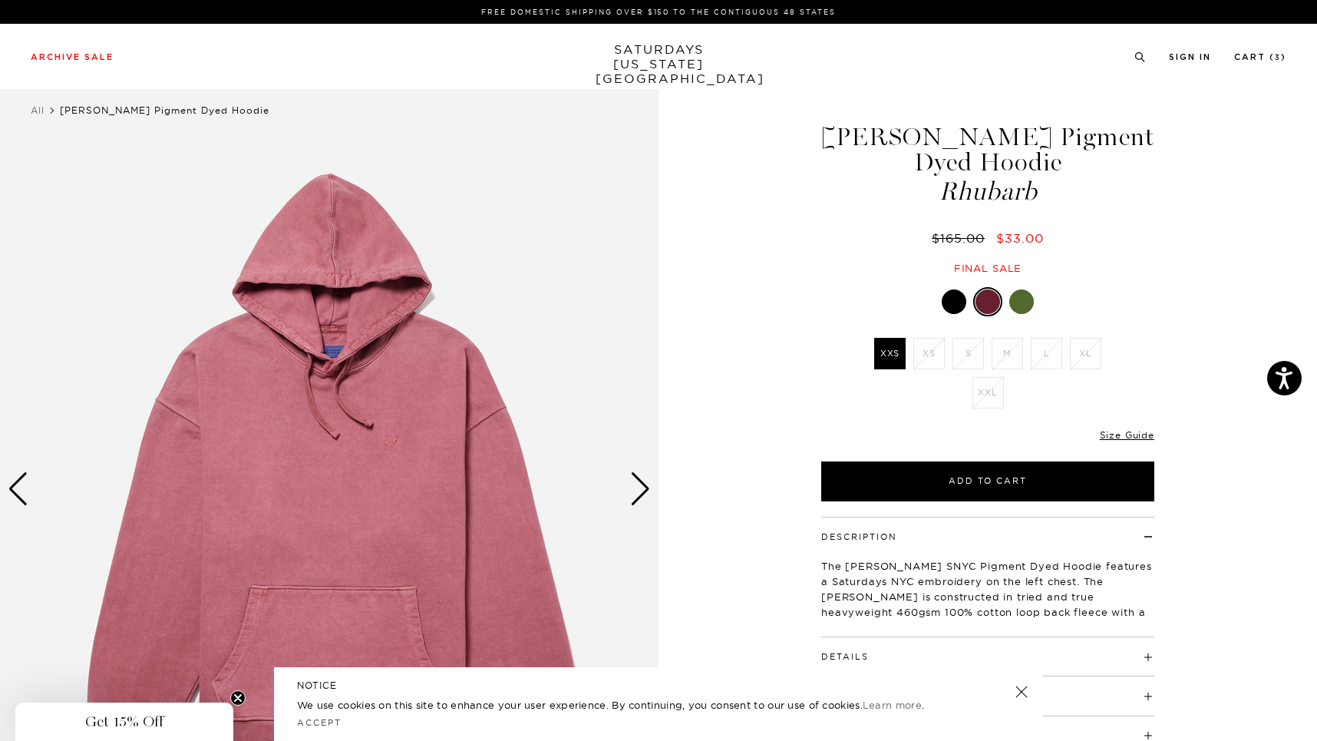
click at [956, 302] on div at bounding box center [954, 301] width 25 height 25
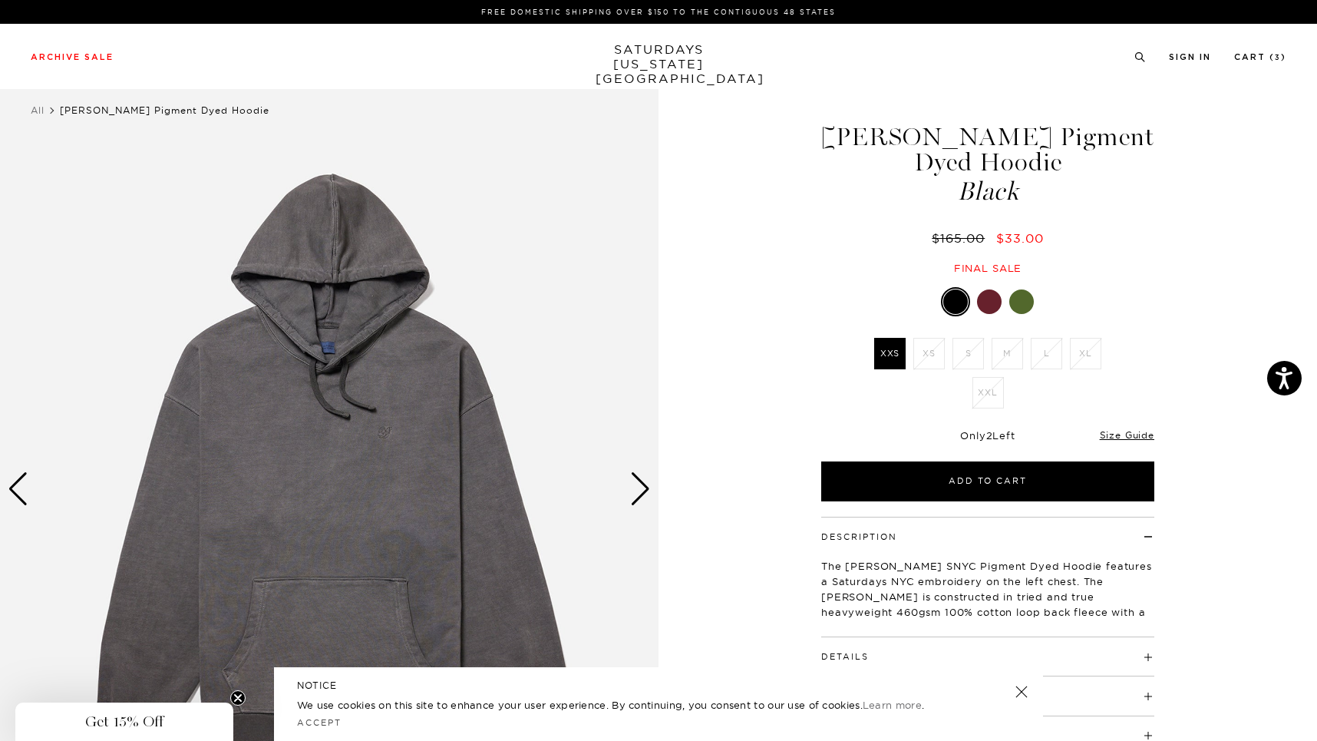
click at [1019, 302] on div at bounding box center [1021, 301] width 25 height 25
